Goal: Task Accomplishment & Management: Manage account settings

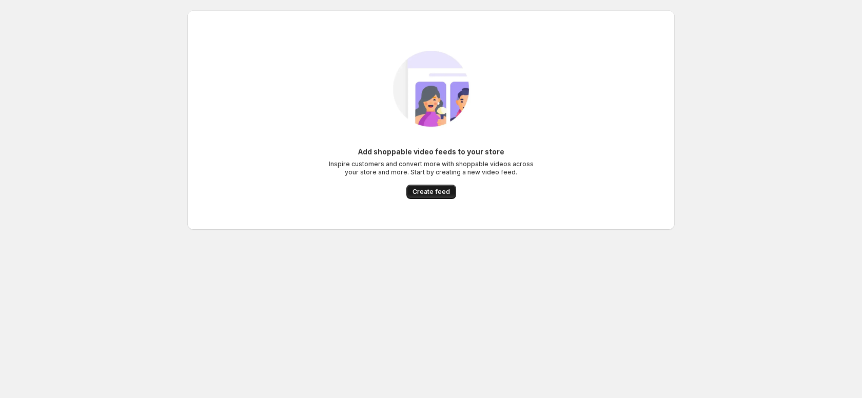
click at [442, 192] on span "Create feed" at bounding box center [430, 192] width 37 height 8
click at [420, 191] on span "Create feed" at bounding box center [430, 192] width 37 height 8
